Goal: Answer question/provide support: Share knowledge or assist other users

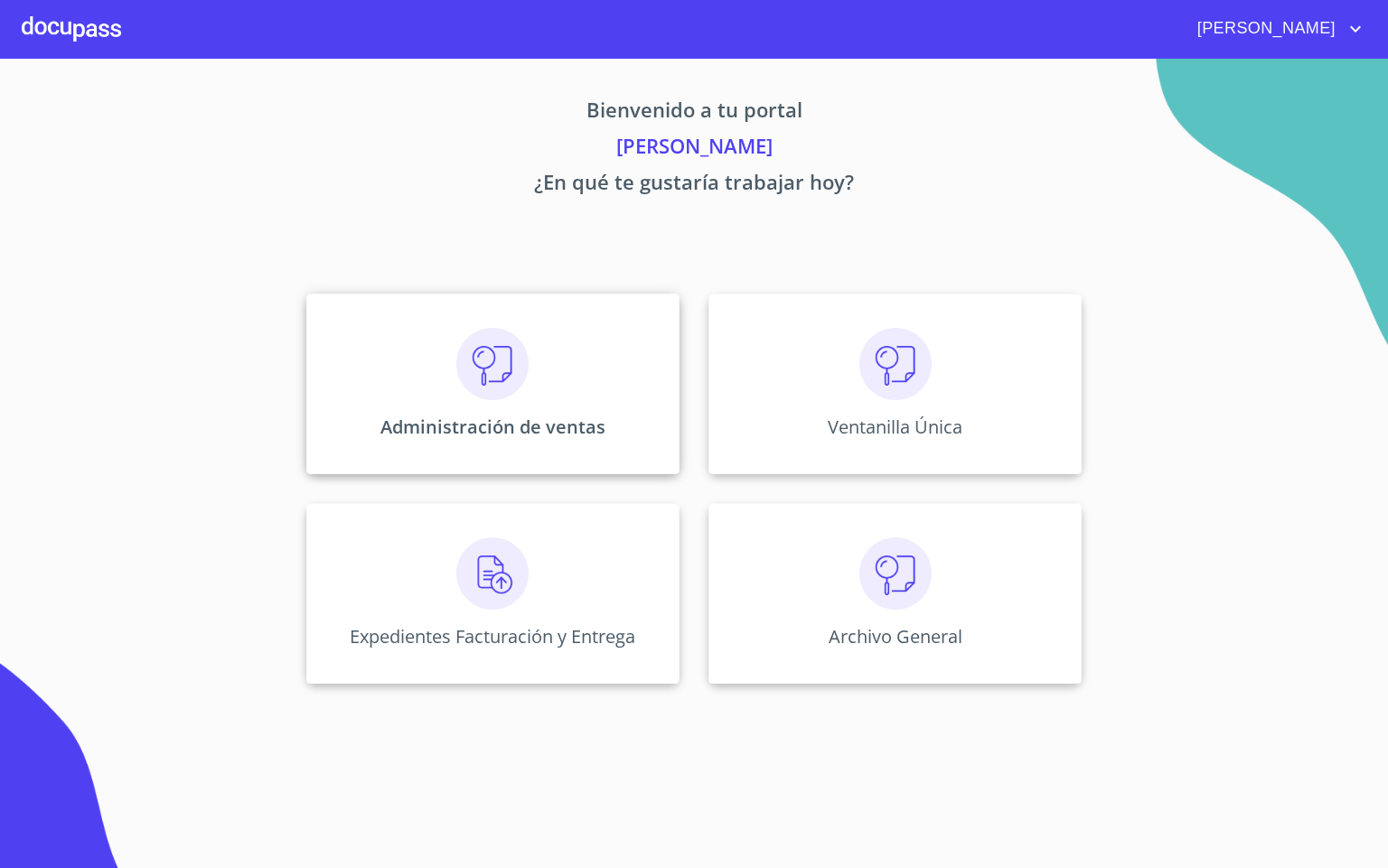
click at [577, 349] on div "Administración de ventas" at bounding box center [492, 384] width 373 height 181
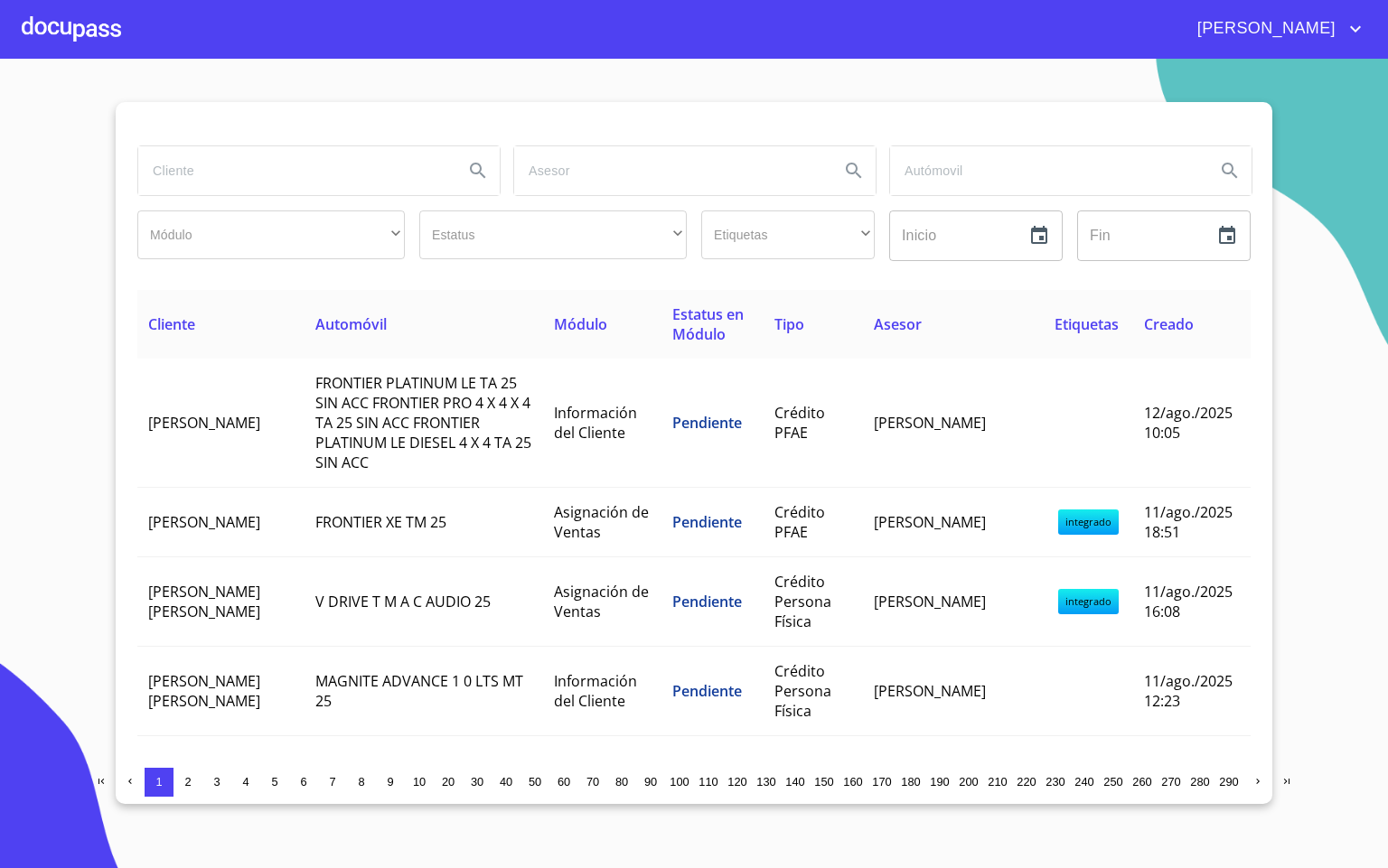
click at [171, 176] on input "search" at bounding box center [294, 170] width 311 height 48
type input "[PERSON_NAME]"
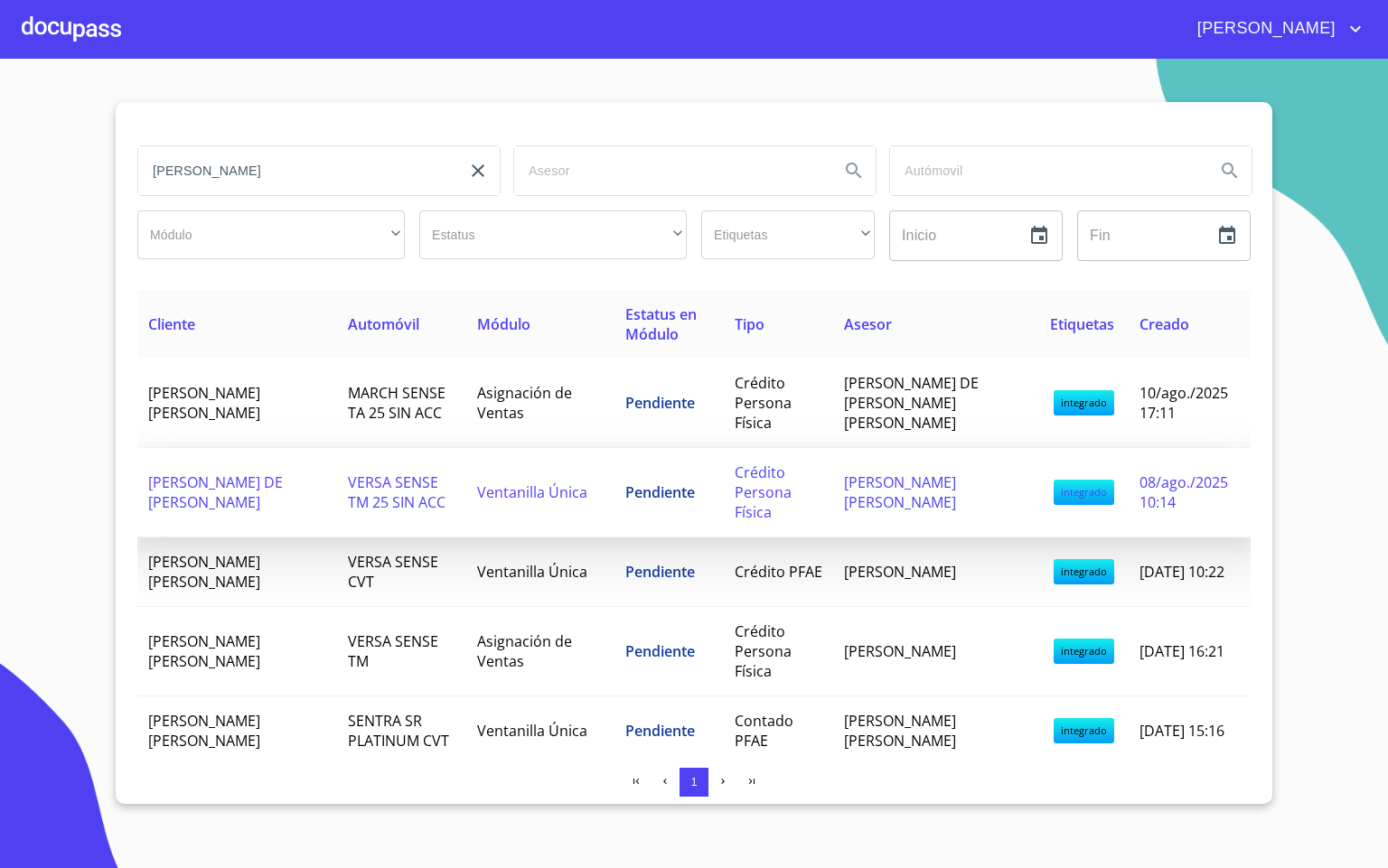
click at [363, 472] on span "VERSA SENSE TM 25 SIN ACC" at bounding box center [396, 492] width 98 height 40
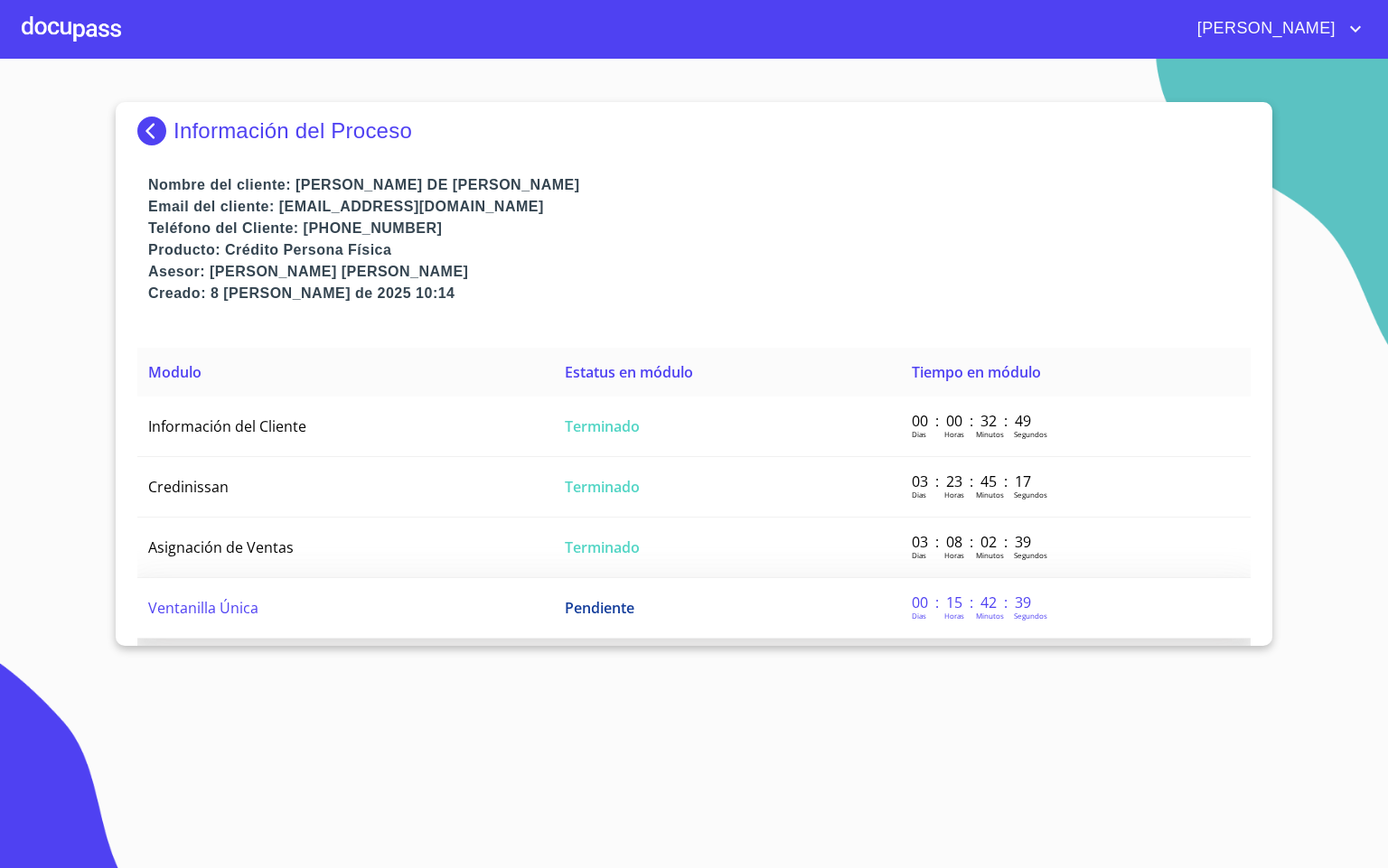
click at [304, 616] on td "Ventanilla Única" at bounding box center [346, 608] width 417 height 60
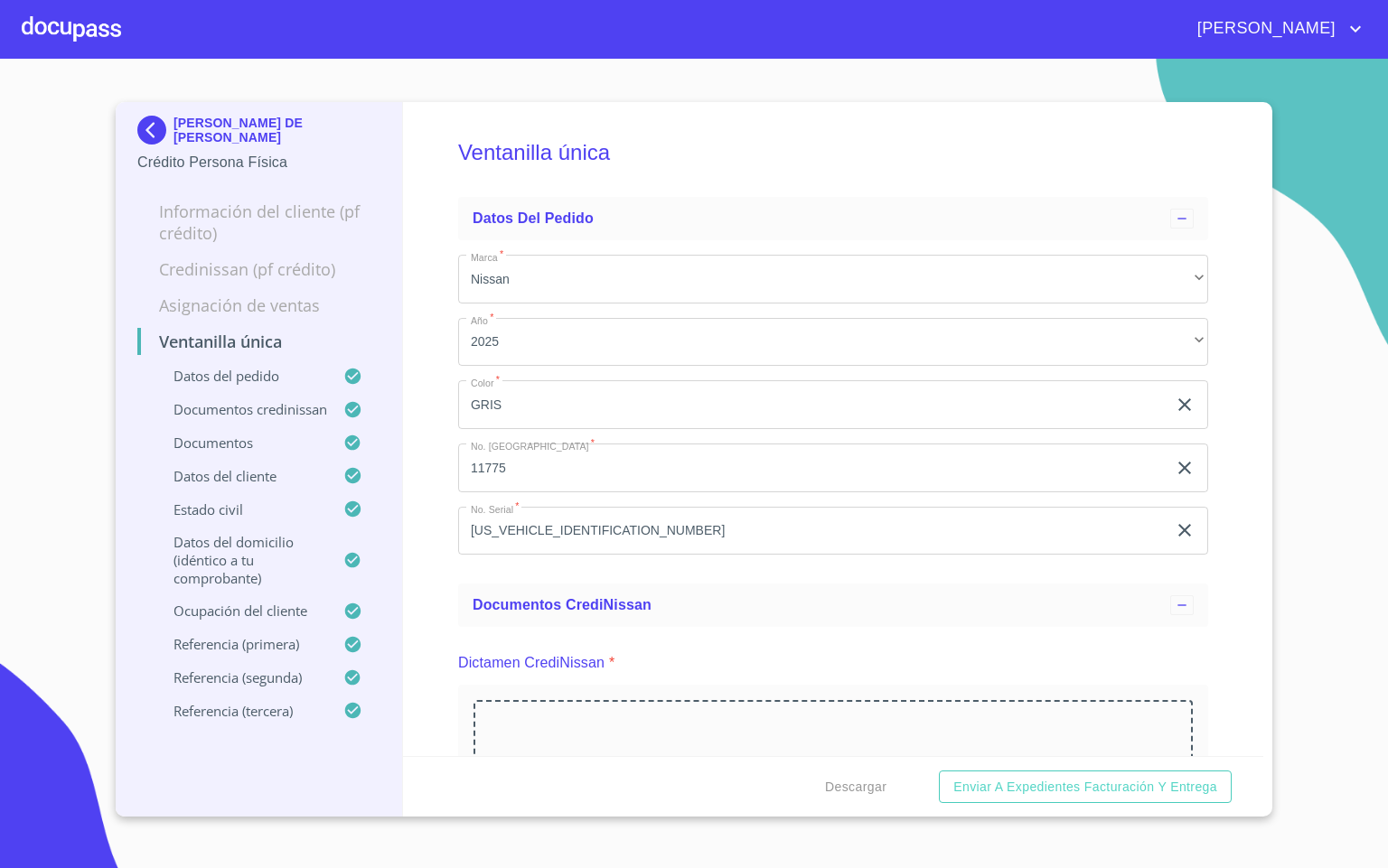
click at [427, 586] on div "Ventanilla única Datos del pedido Marca   * Nissan ​ Año   * 2025 ​ Color   * G…" at bounding box center [834, 429] width 861 height 654
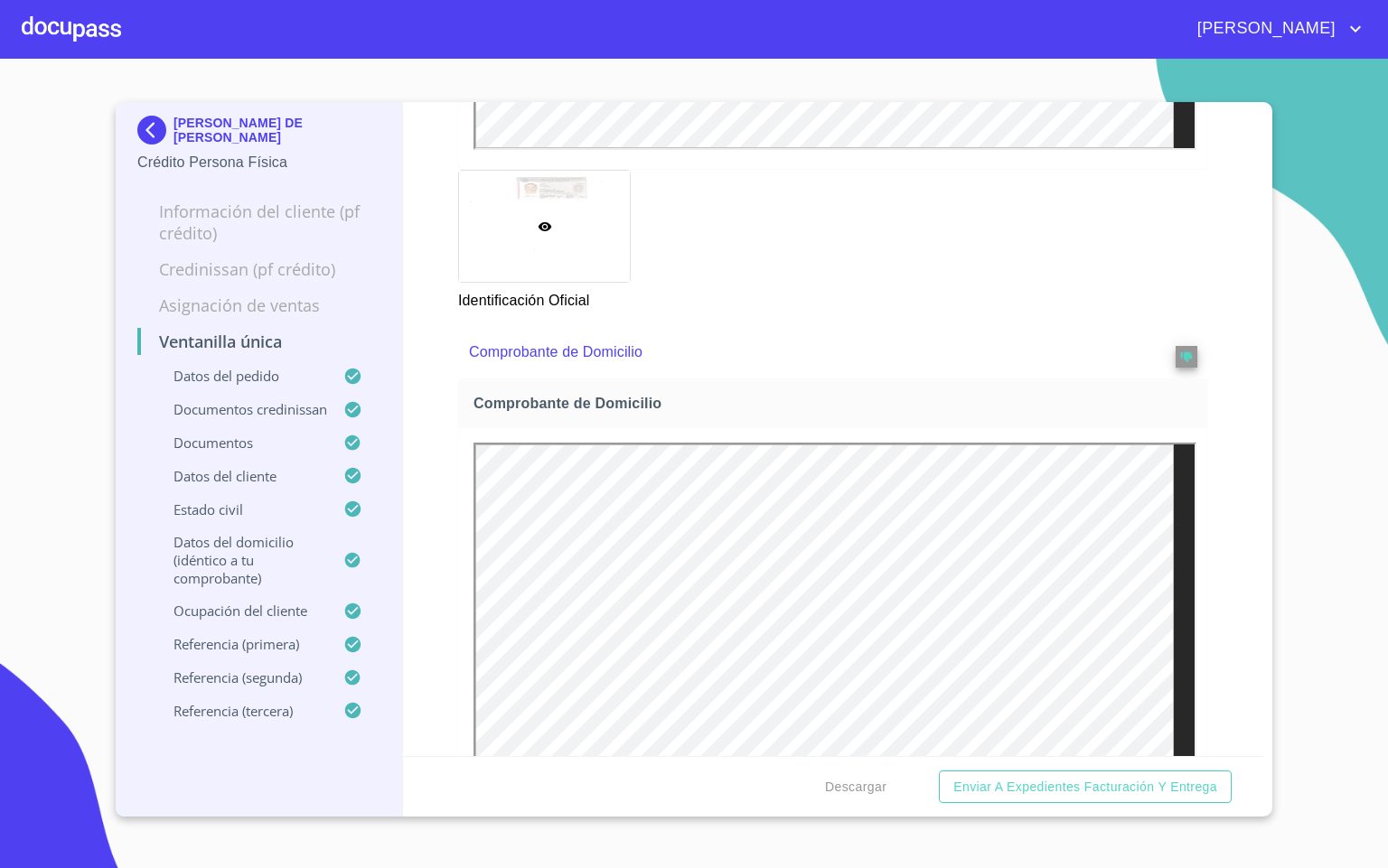
scroll to position [1491, 0]
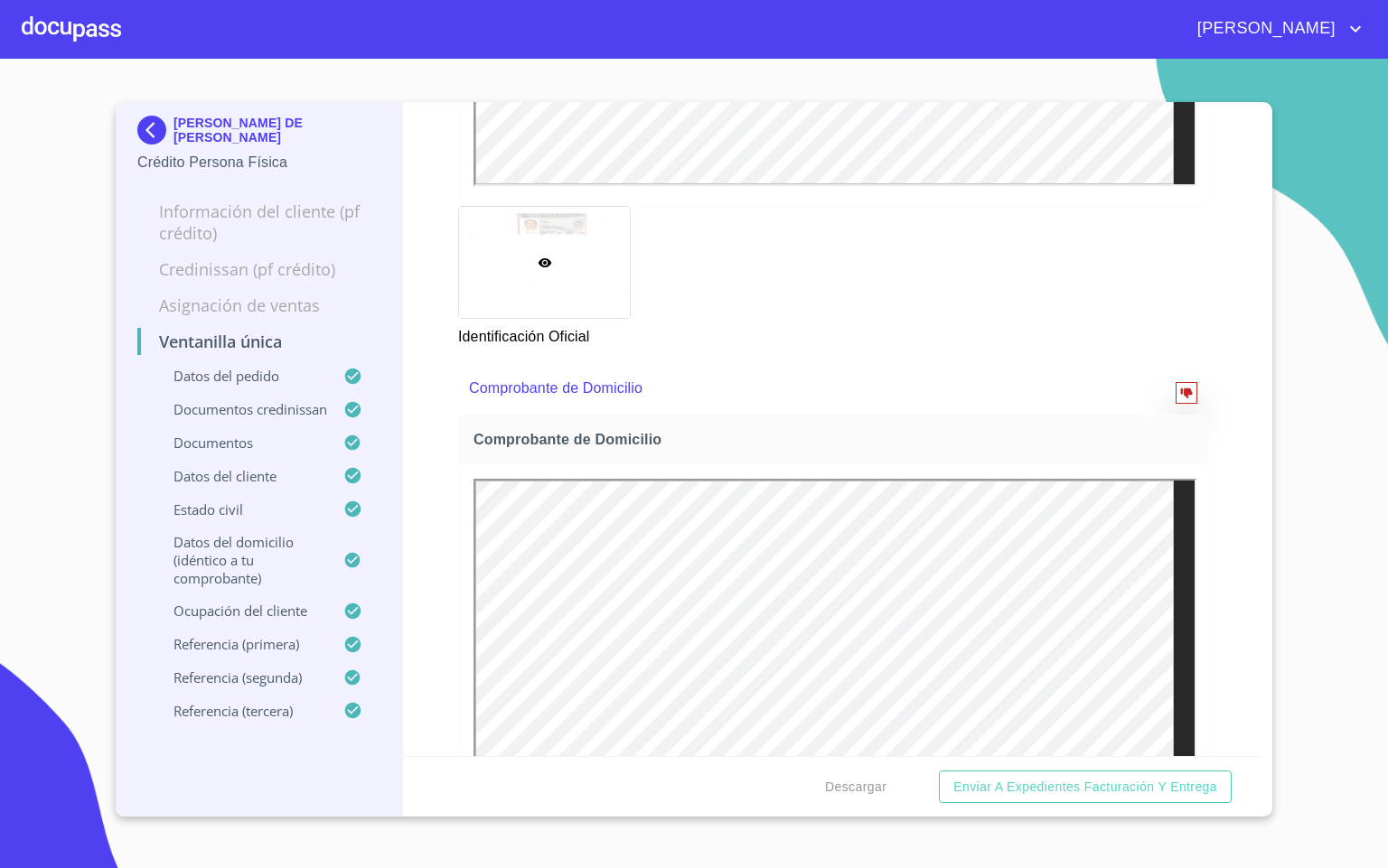
click at [1180, 399] on icon "reject" at bounding box center [1186, 393] width 13 height 13
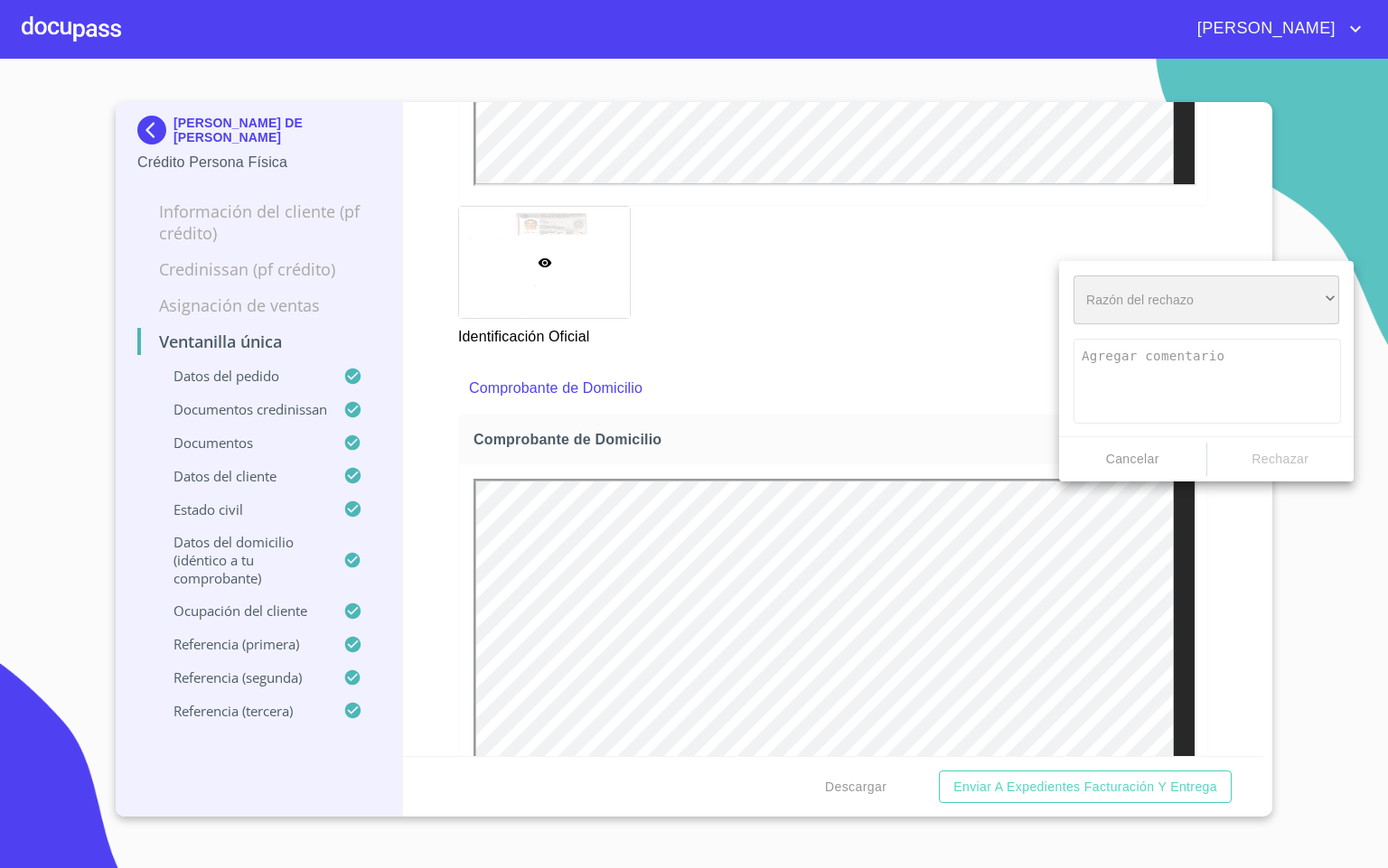
click at [1186, 298] on div "​" at bounding box center [1206, 299] width 265 height 48
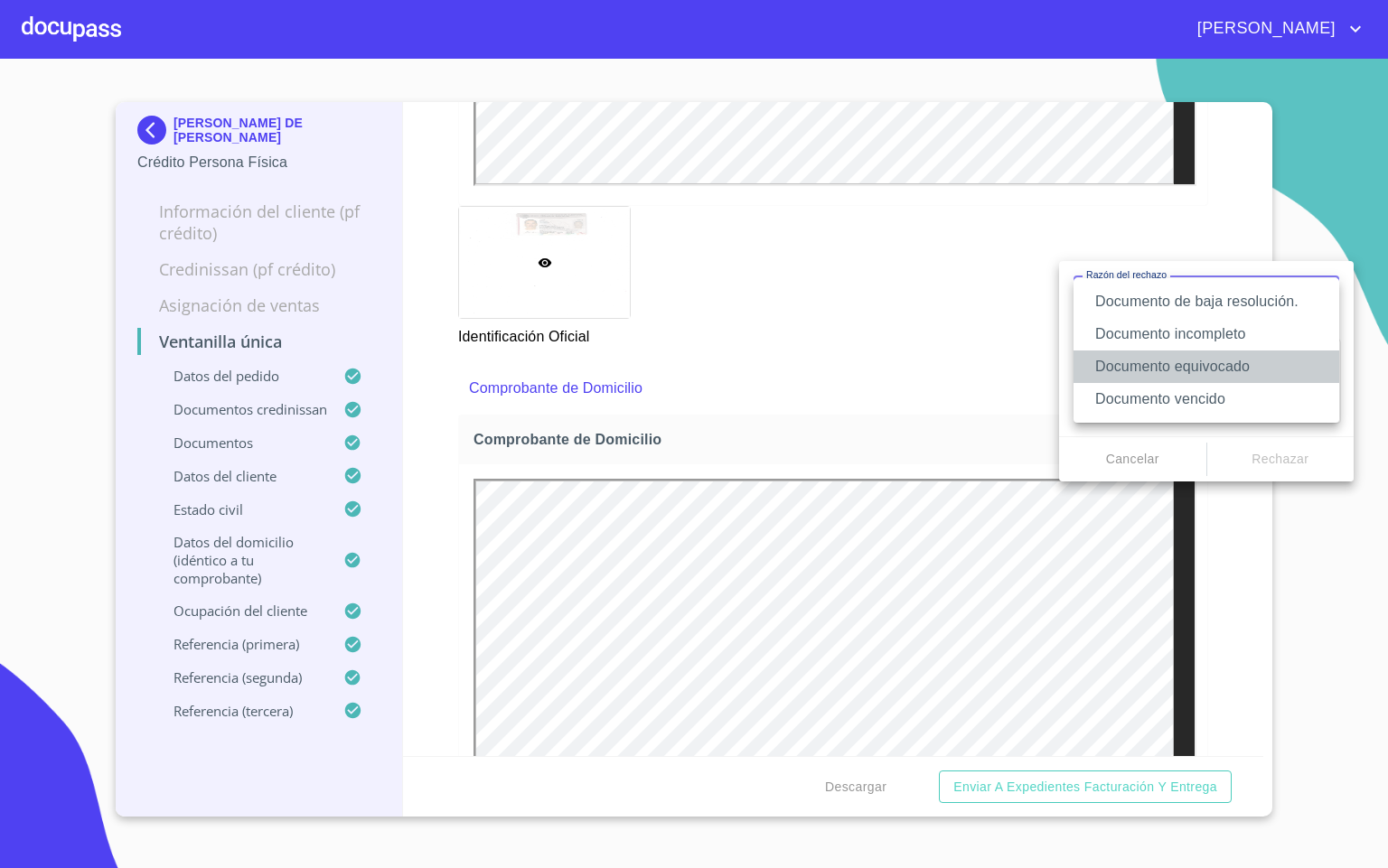
click at [1253, 369] on li "Documento equivocado" at bounding box center [1206, 366] width 265 height 33
type textarea "Favor de enviar de nuevo documento correcto según lo requiere el campo, puede s…"
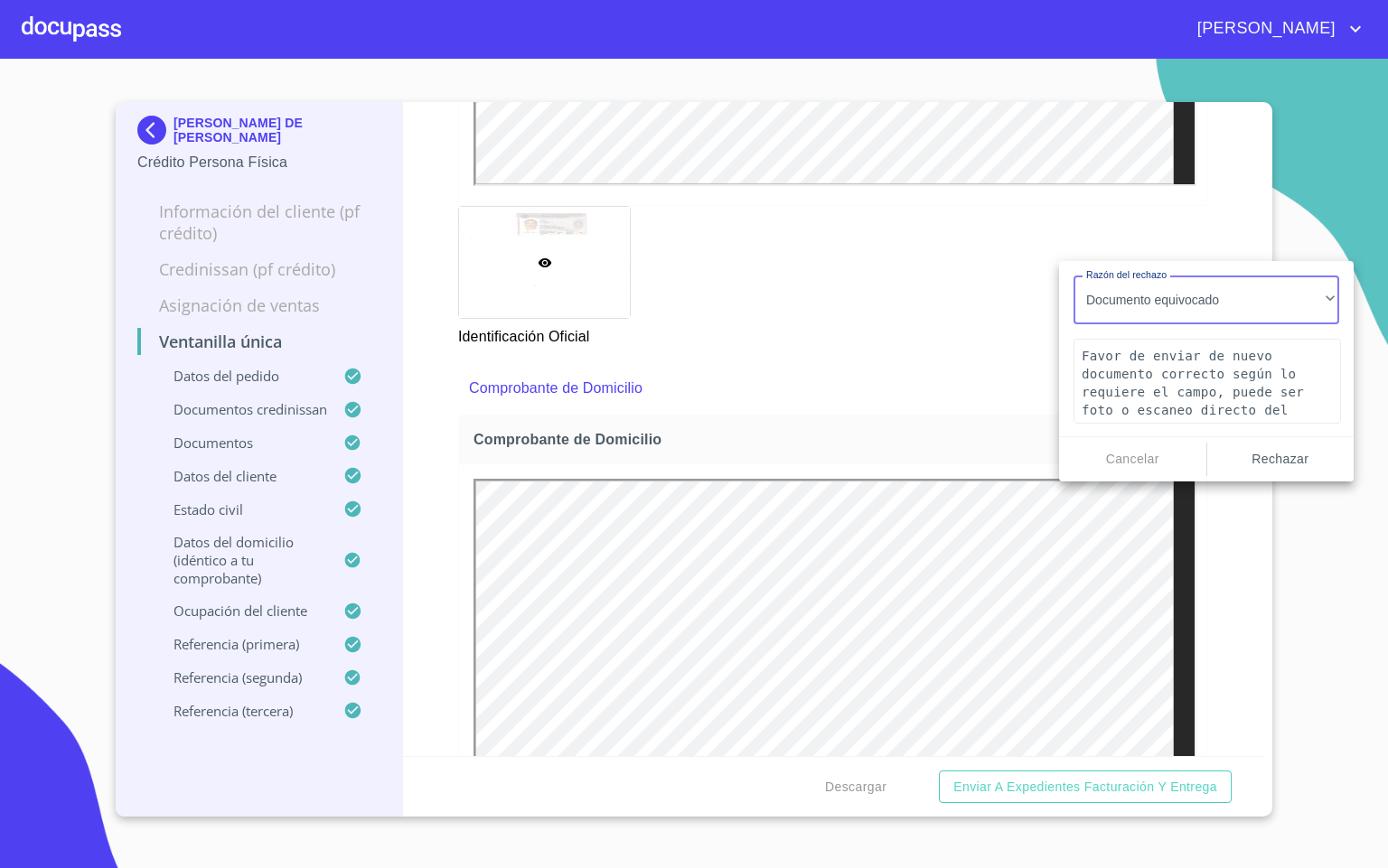
click at [1277, 463] on span "Rechazar" at bounding box center [1281, 459] width 133 height 23
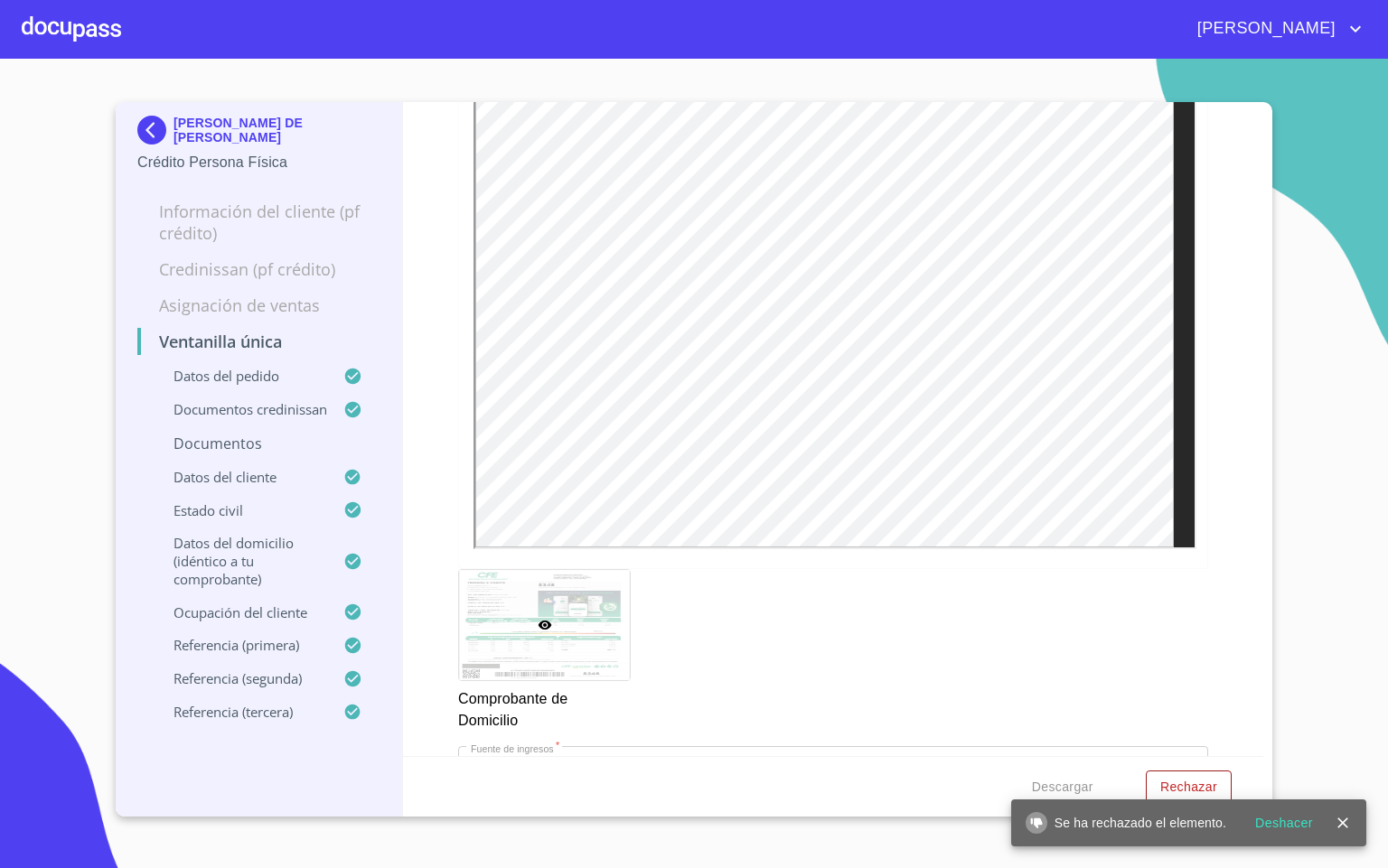
scroll to position [5014, 0]
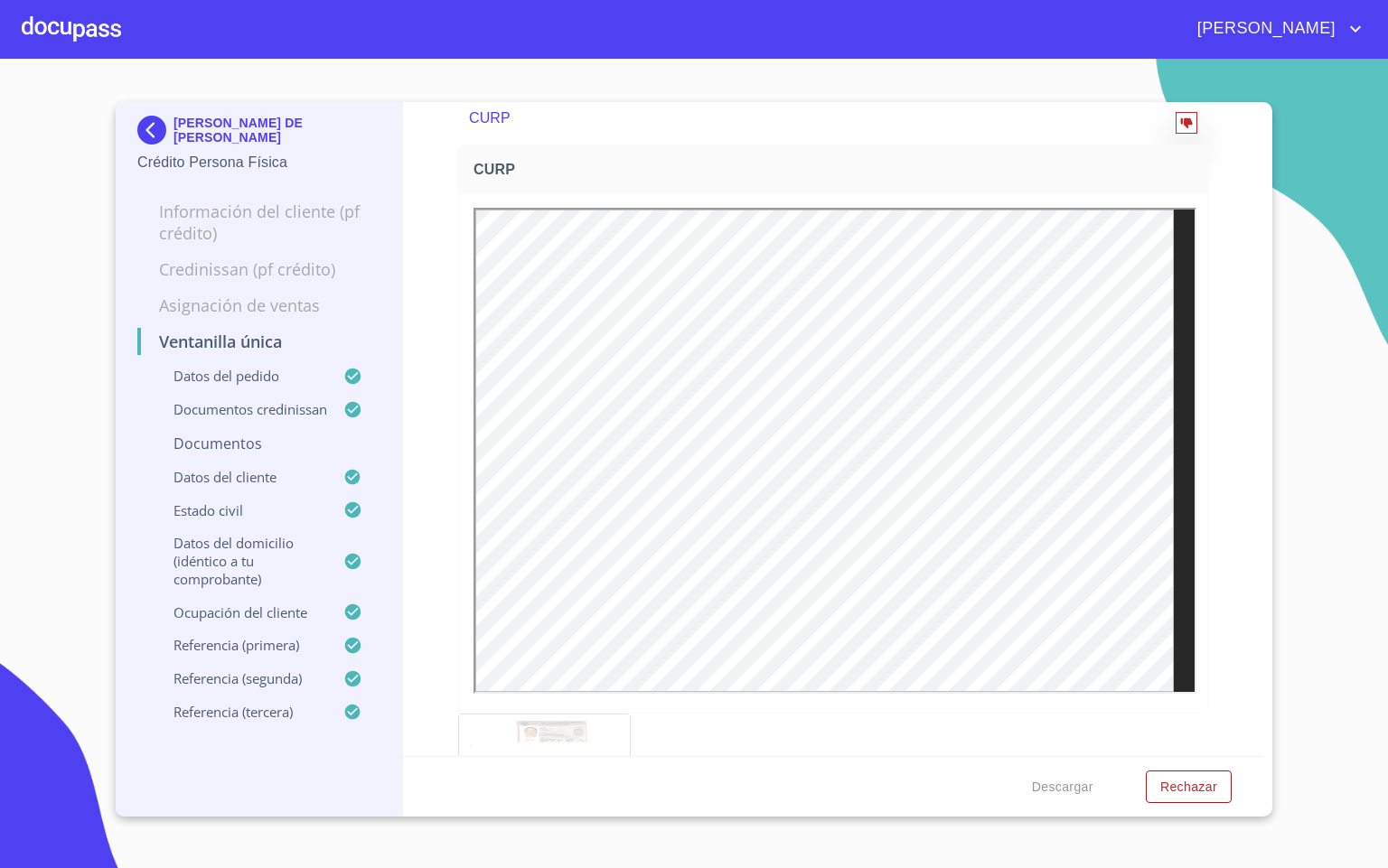
click at [1175, 134] on button "reject" at bounding box center [1186, 123] width 22 height 22
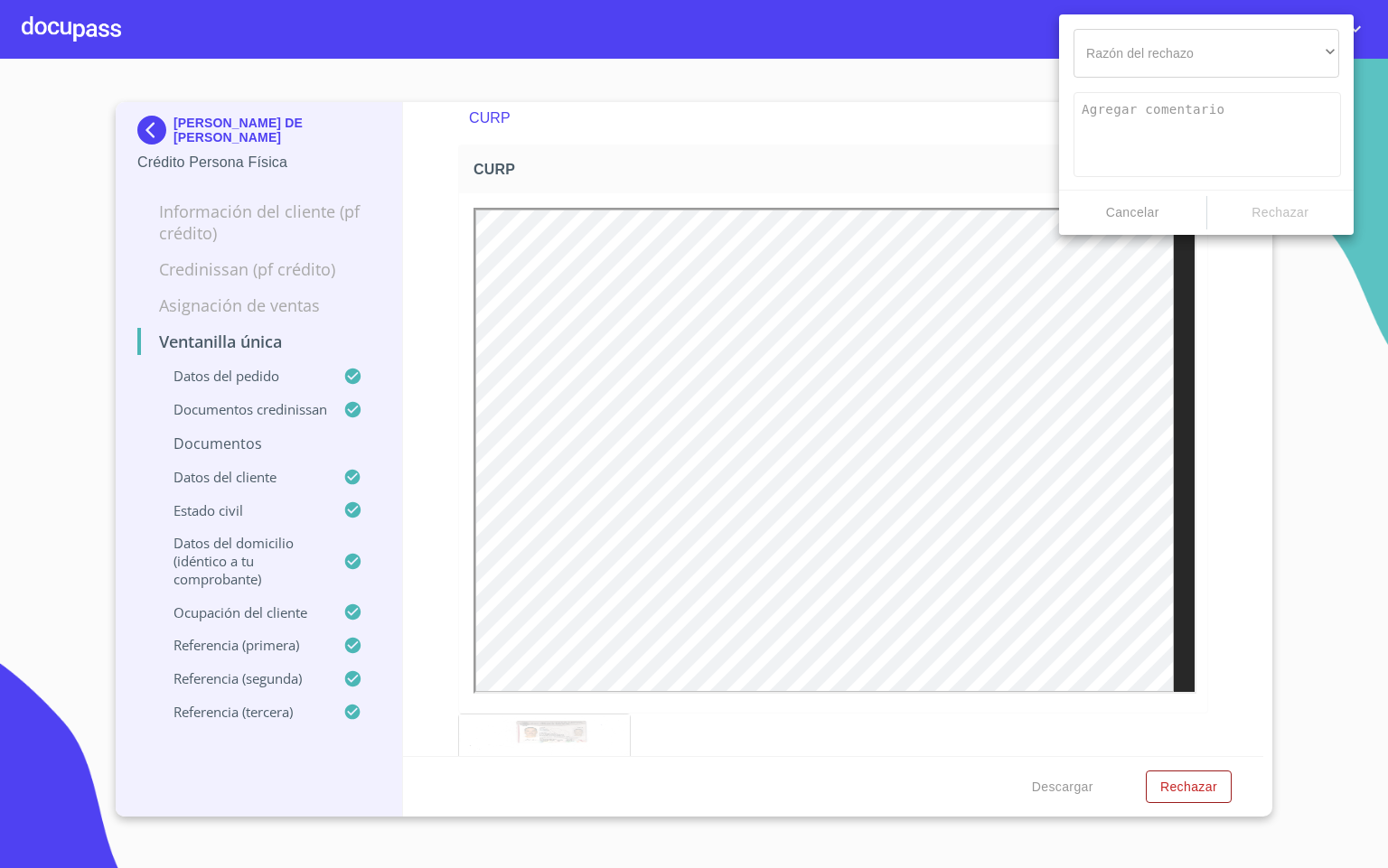
scroll to position [0, 0]
click at [1247, 42] on div "​" at bounding box center [1206, 52] width 265 height 48
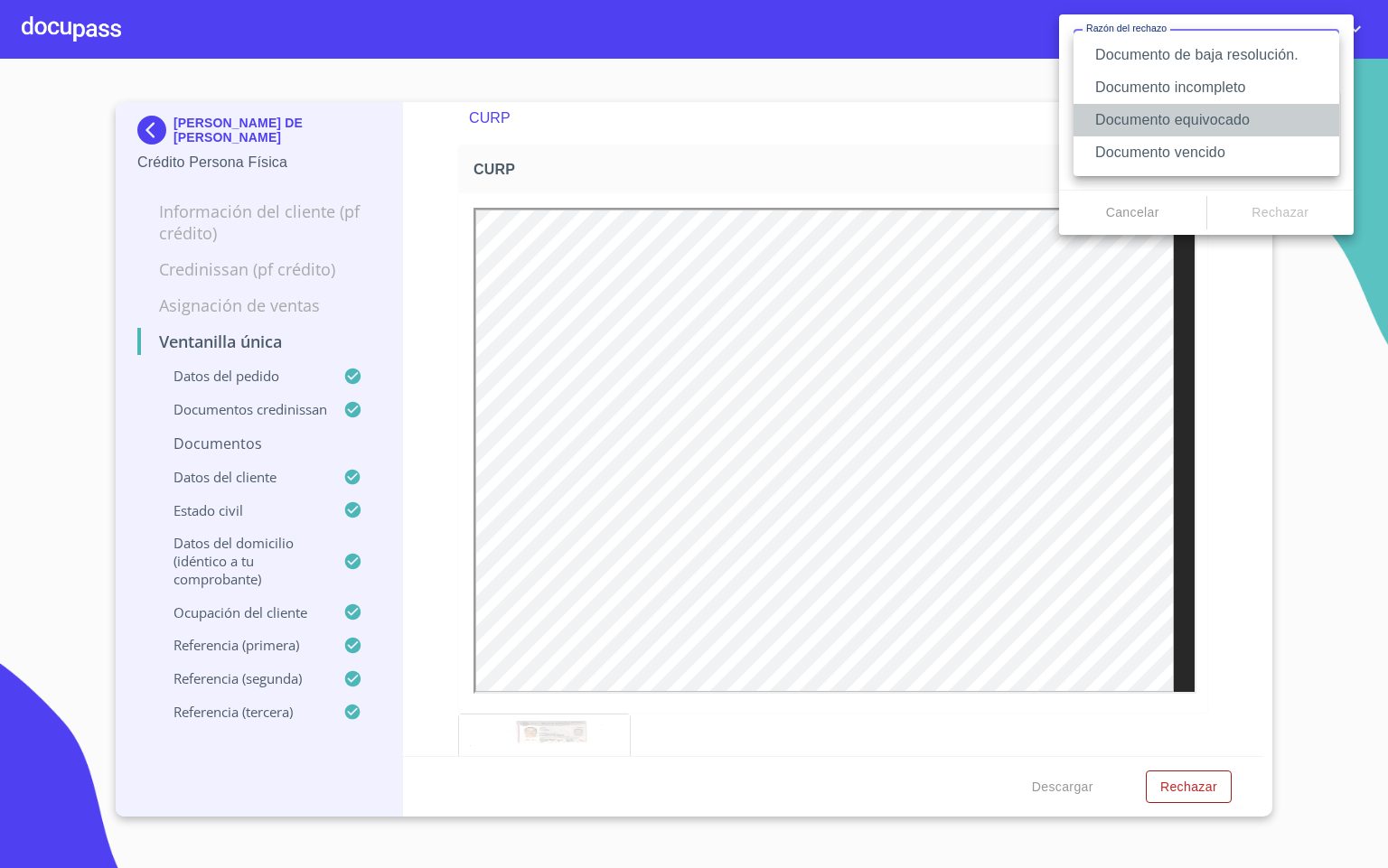
click at [1234, 122] on li "Documento equivocado" at bounding box center [1206, 120] width 265 height 33
type textarea "Favor de enviar de nuevo documento correcto según lo requiere el campo, puede s…"
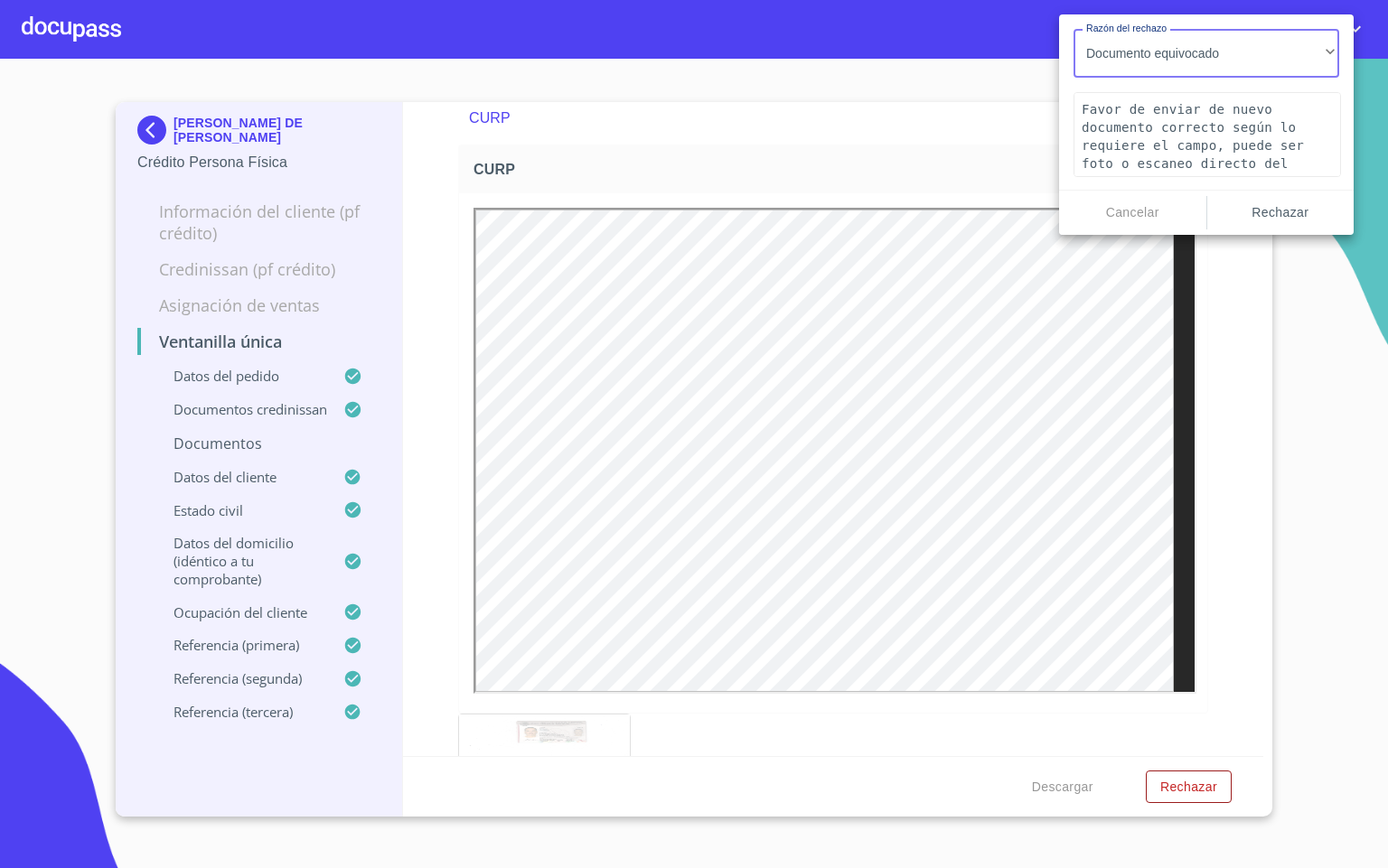
click at [1296, 207] on span "Rechazar" at bounding box center [1281, 213] width 133 height 23
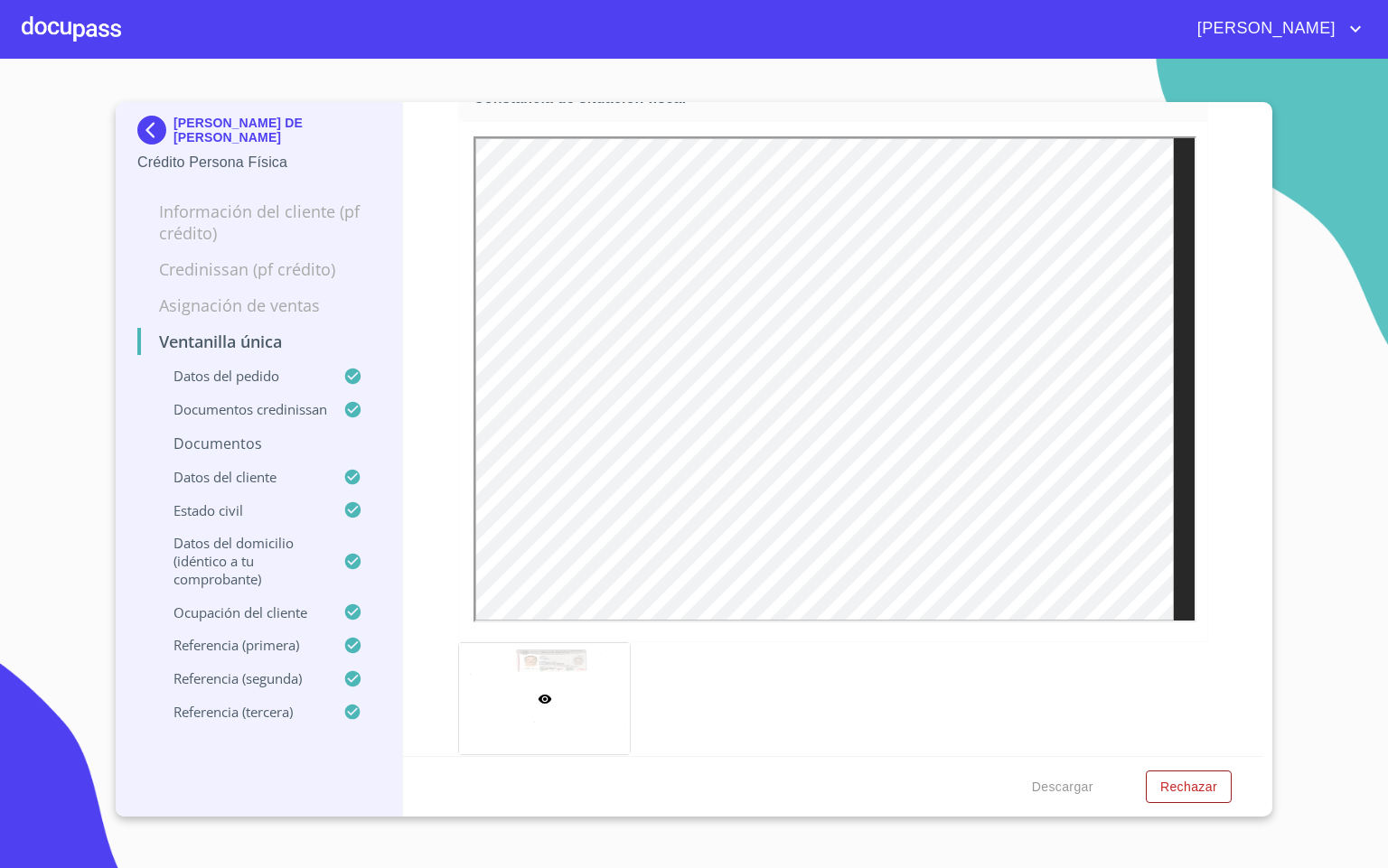
scroll to position [5827, 0]
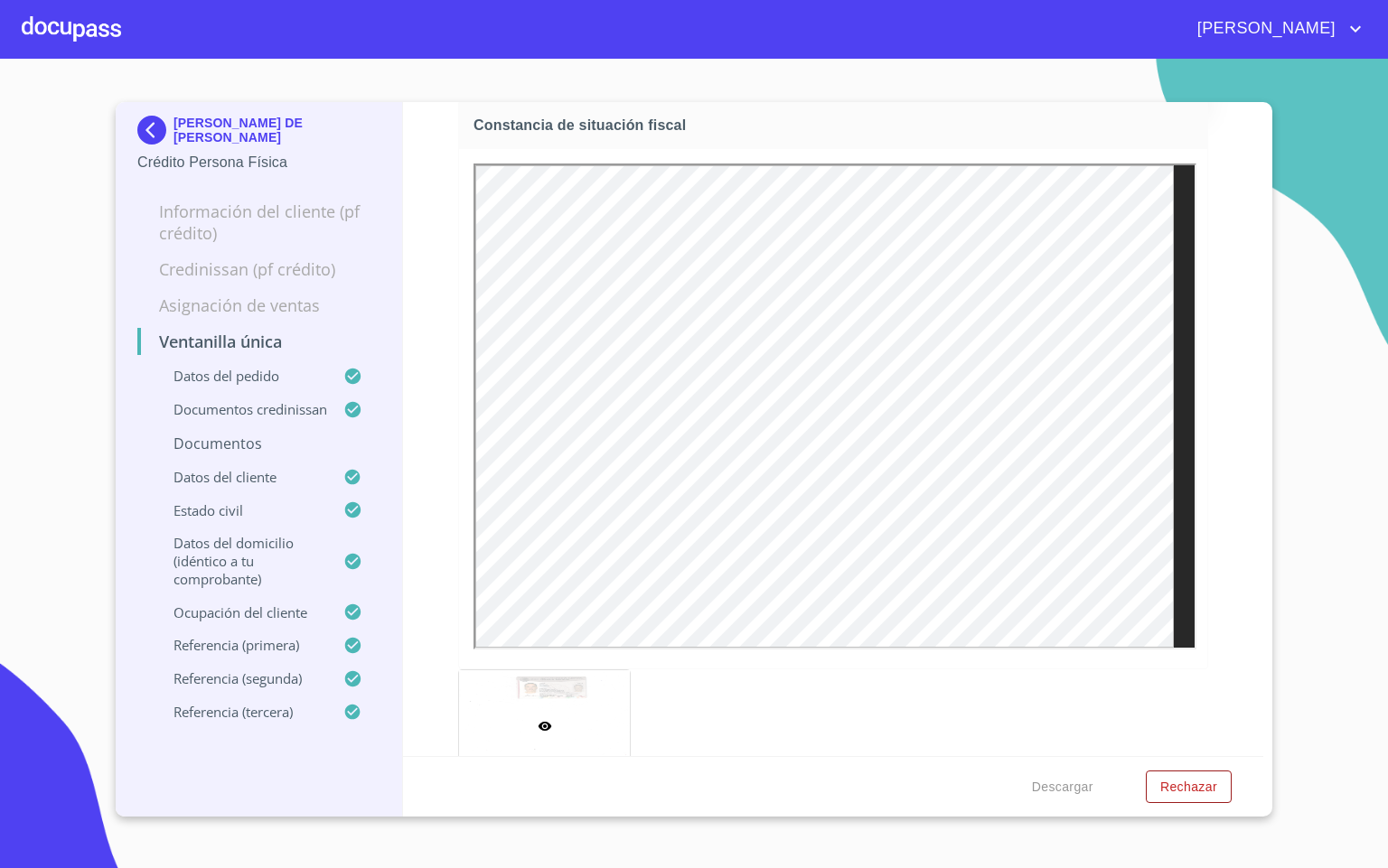
click at [1175, 89] on button "reject" at bounding box center [1186, 78] width 22 height 22
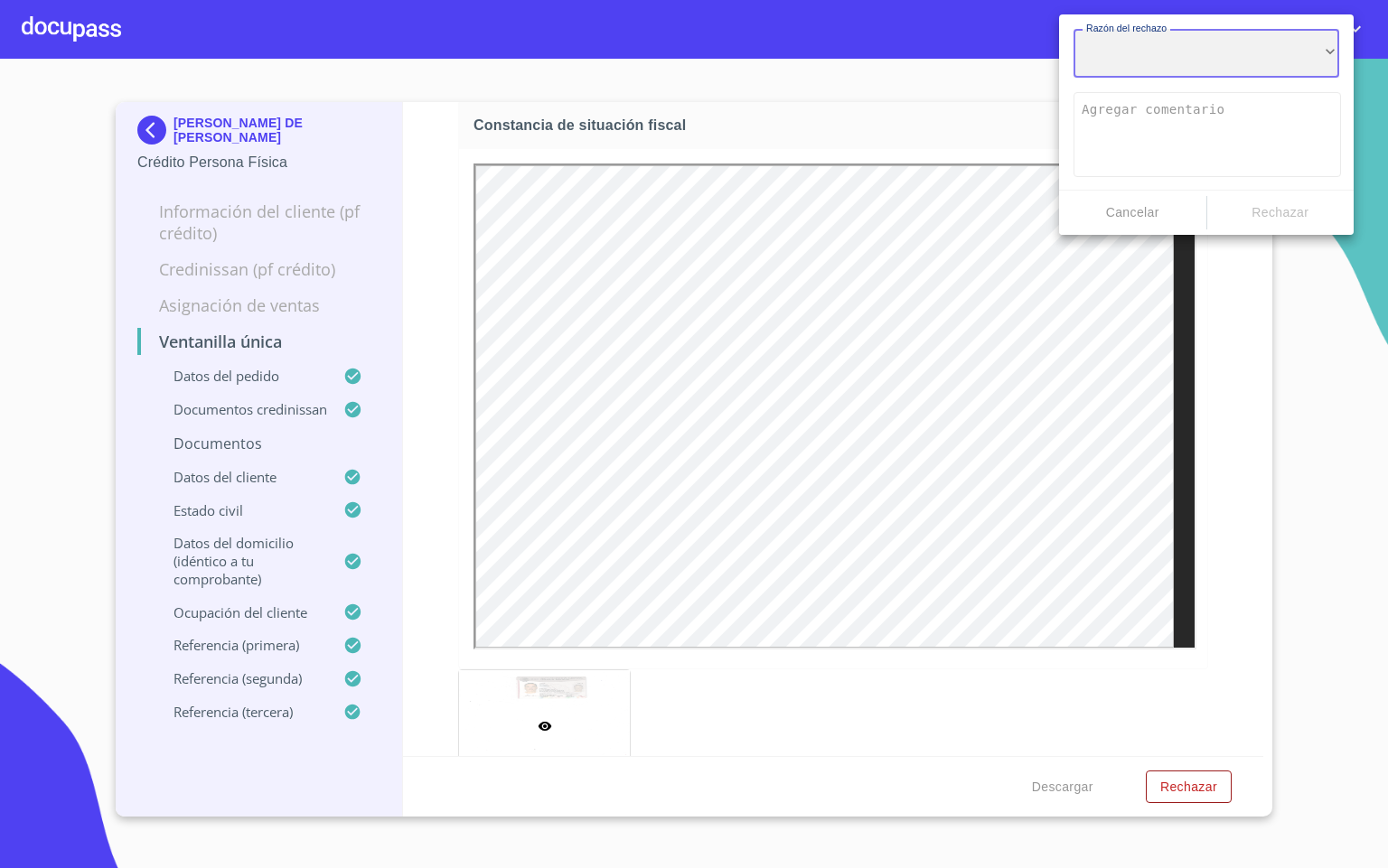
click at [1188, 67] on div "​" at bounding box center [1206, 52] width 265 height 48
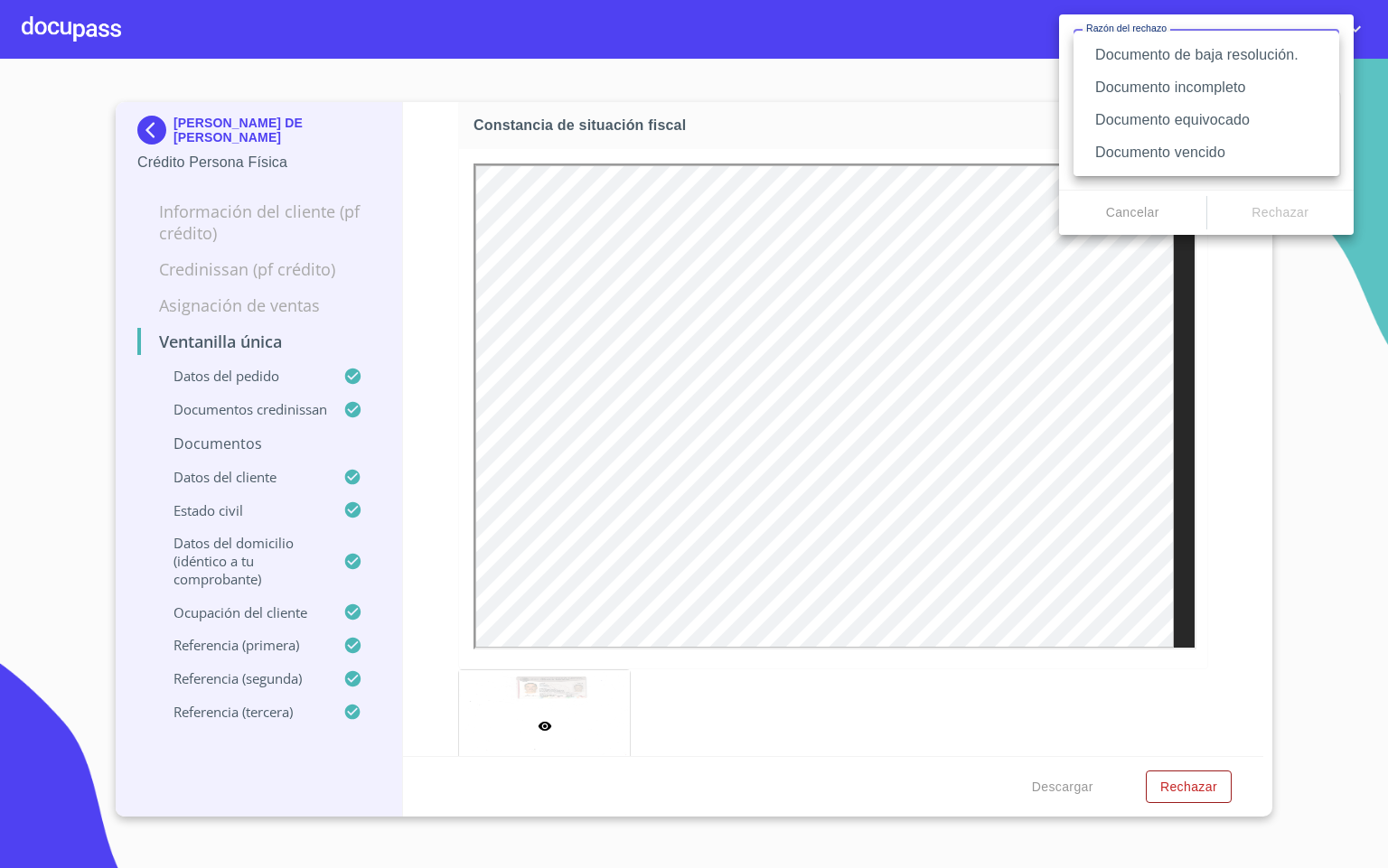
click at [1232, 122] on li "Documento equivocado" at bounding box center [1206, 120] width 265 height 33
type textarea "Favor de enviar de nuevo documento correcto según lo requiere el campo, puede s…"
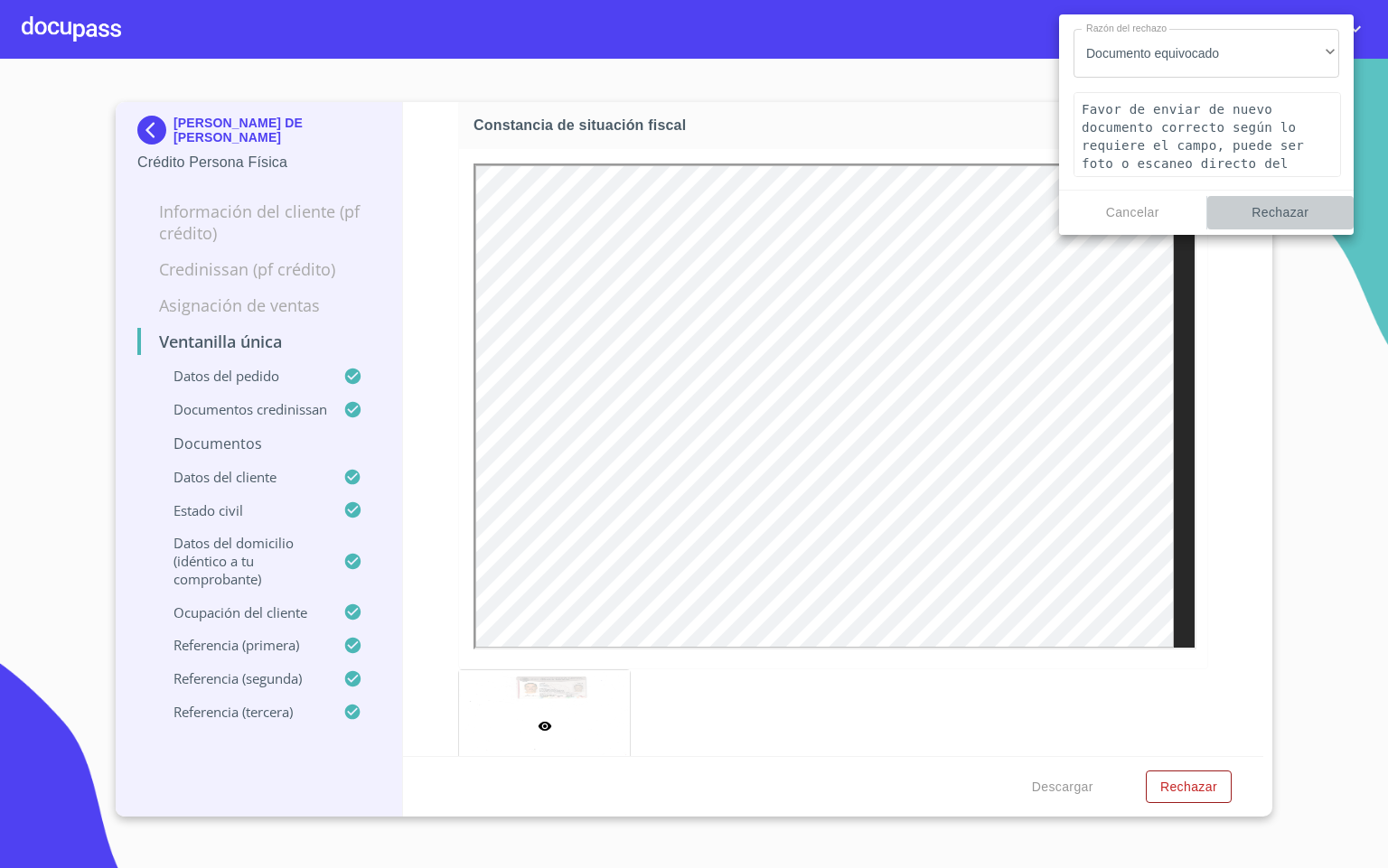
click at [1285, 199] on button "Rechazar" at bounding box center [1280, 213] width 148 height 34
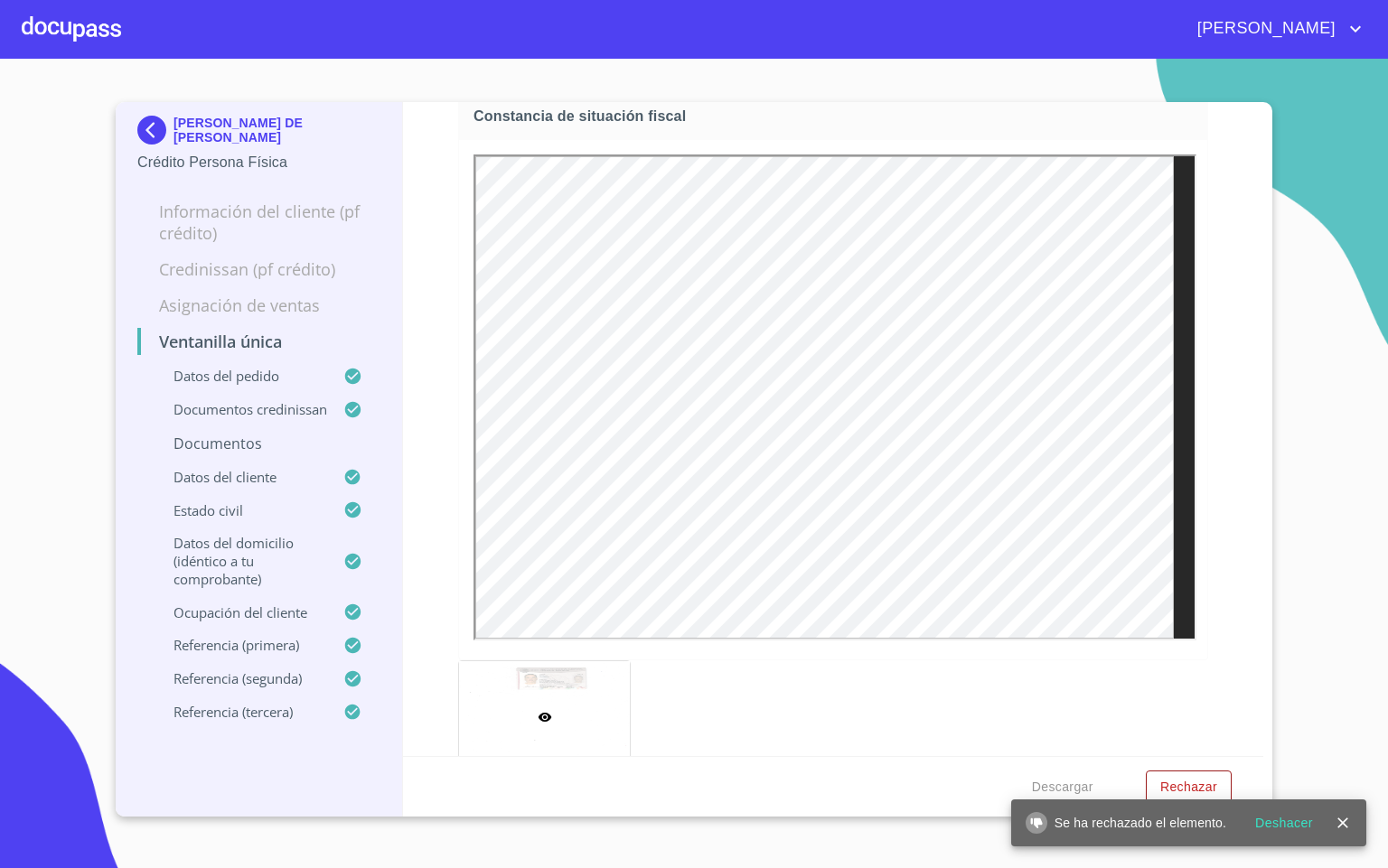
drag, startPoint x: 1223, startPoint y: 531, endPoint x: 1218, endPoint y: 545, distance: 14.9
drag, startPoint x: 1218, startPoint y: 545, endPoint x: 1212, endPoint y: 595, distance: 50.4
click at [1212, 595] on div "Ventanilla única Datos del pedido Marca   * Nissan ​ Año   * 2025 ​ Color   * G…" at bounding box center [834, 429] width 861 height 654
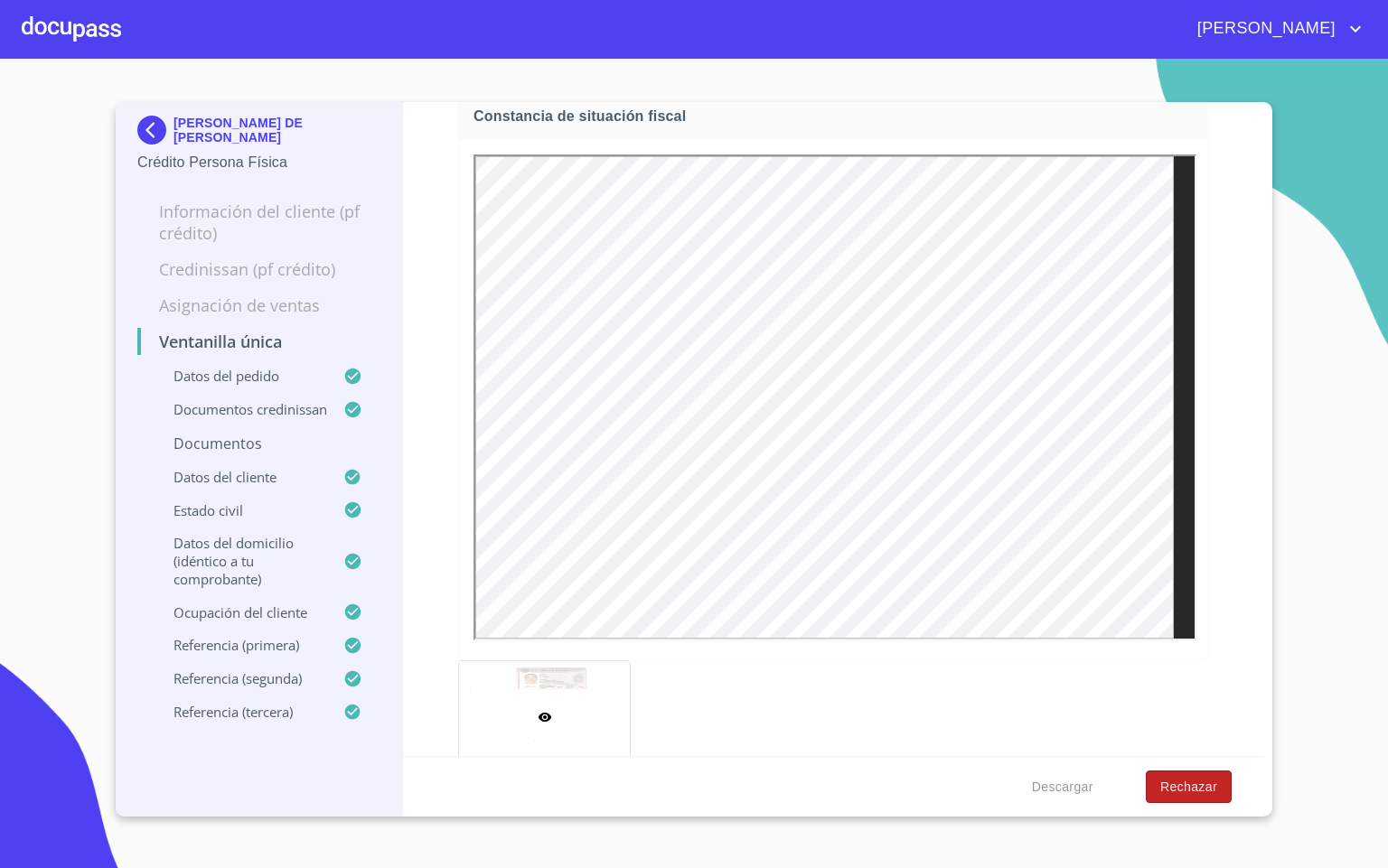
click at [1209, 787] on span "Rechazar" at bounding box center [1189, 787] width 57 height 23
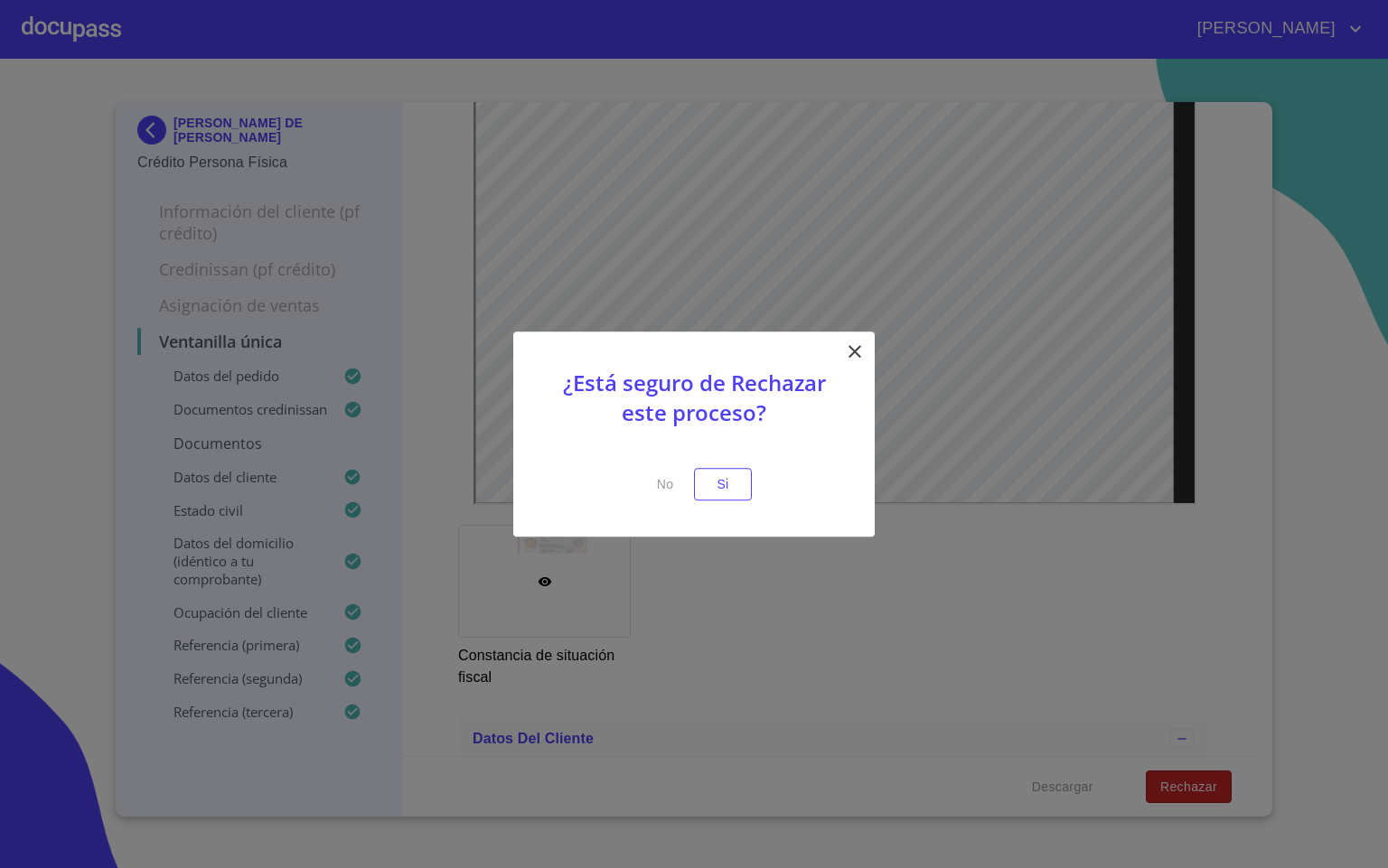
scroll to position [0, 0]
click at [725, 481] on span "Si" at bounding box center [723, 484] width 29 height 23
click at [721, 482] on span "Si" at bounding box center [723, 484] width 29 height 23
